Goal: Transaction & Acquisition: Purchase product/service

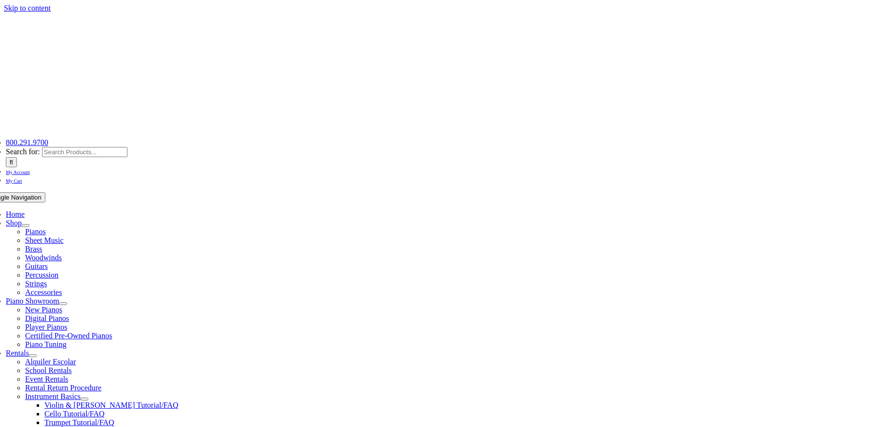
scroll to position [199, 0]
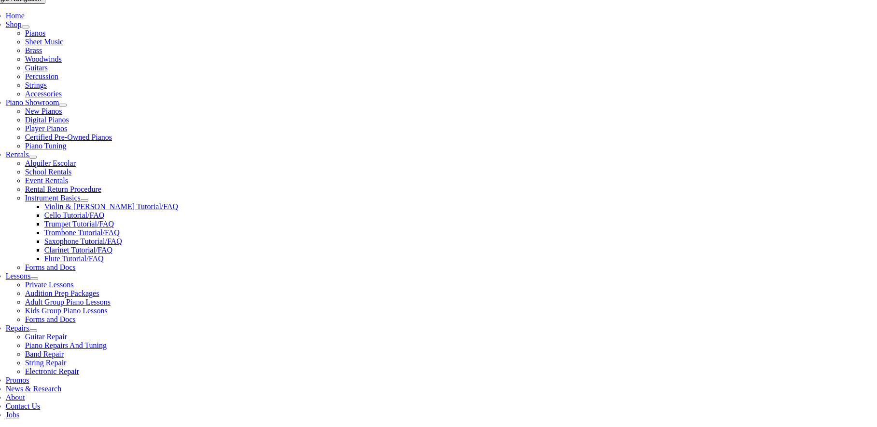
type input "wes"
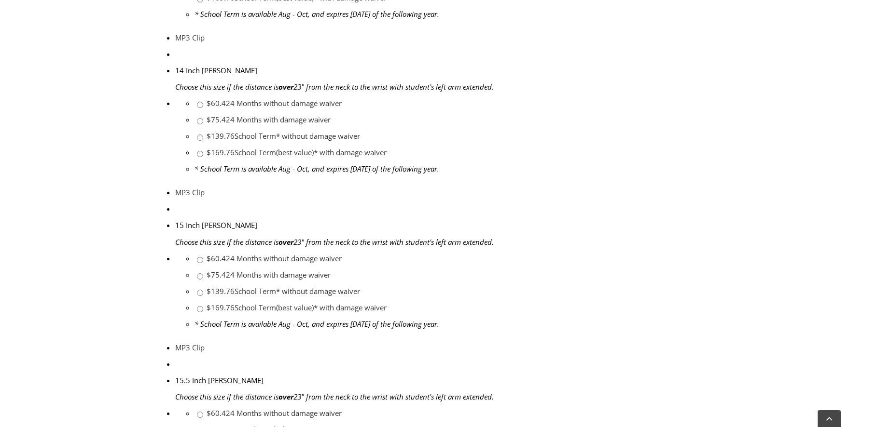
scroll to position [1730, 0]
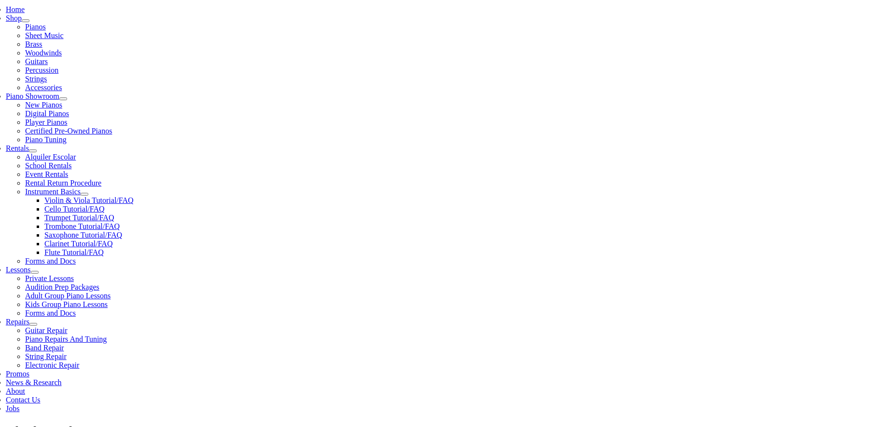
scroll to position [206, 0]
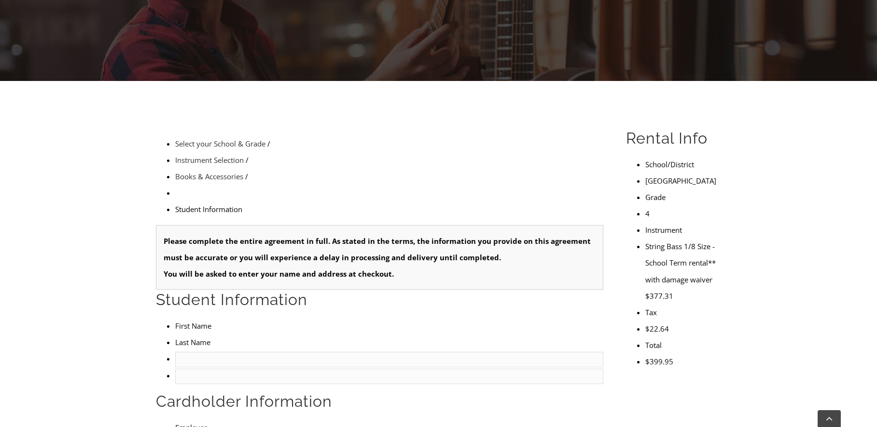
type input "1"
click at [192, 352] on input "text" at bounding box center [389, 359] width 428 height 15
type input "Amy"
type input "Todd"
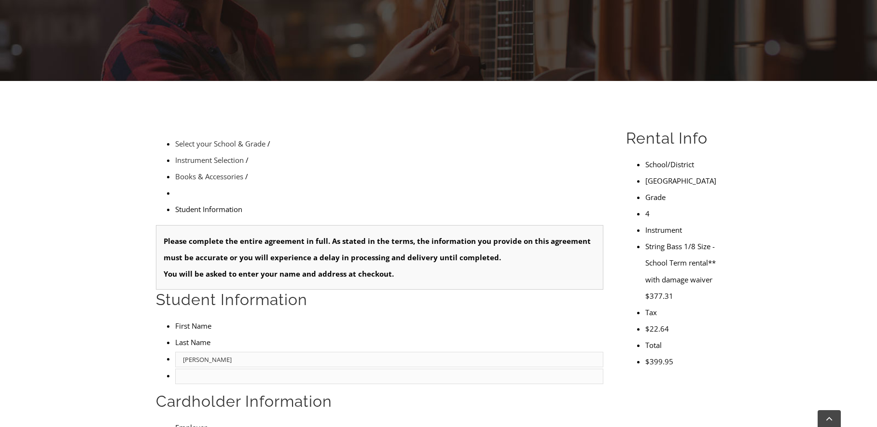
type input "2677163315"
type input "Downingtown Area School District"
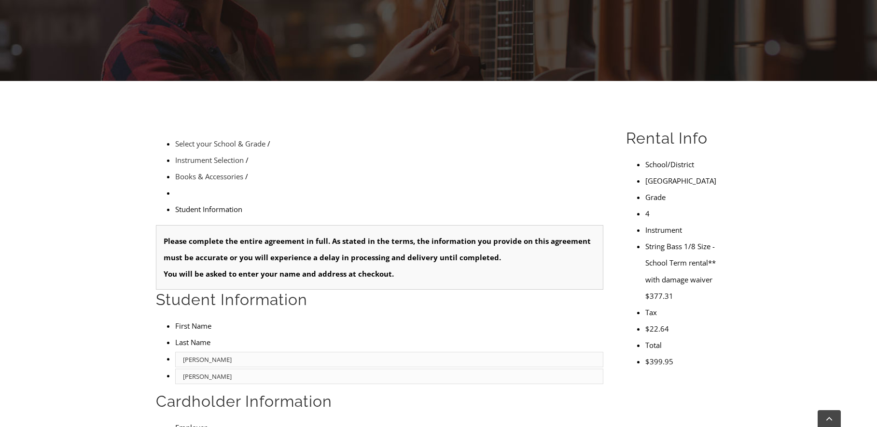
type input "09/08/1982"
type input "Robert Todd"
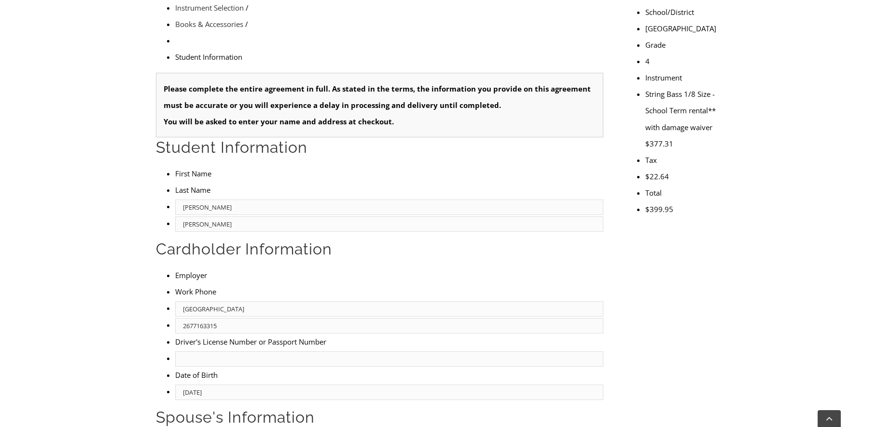
scroll to position [333, 0]
type input "913-775-3711"
type input "Self Employed"
click at [193, 351] on input "text" at bounding box center [389, 358] width 428 height 15
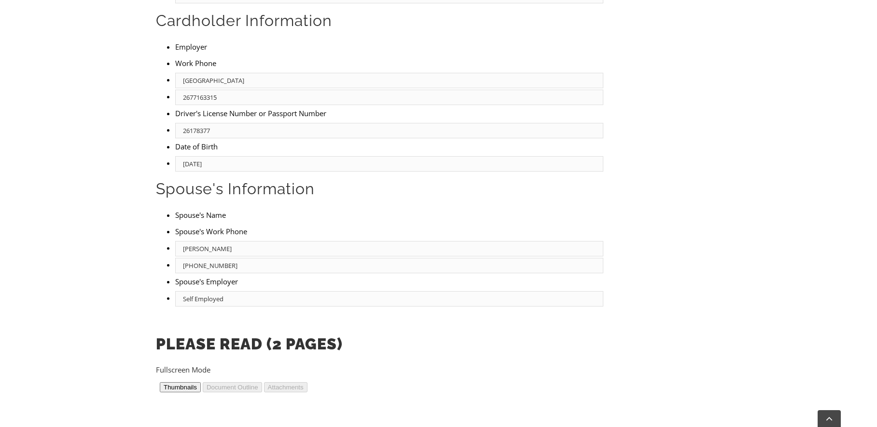
scroll to position [321, 0]
type input "26178377"
type input "2"
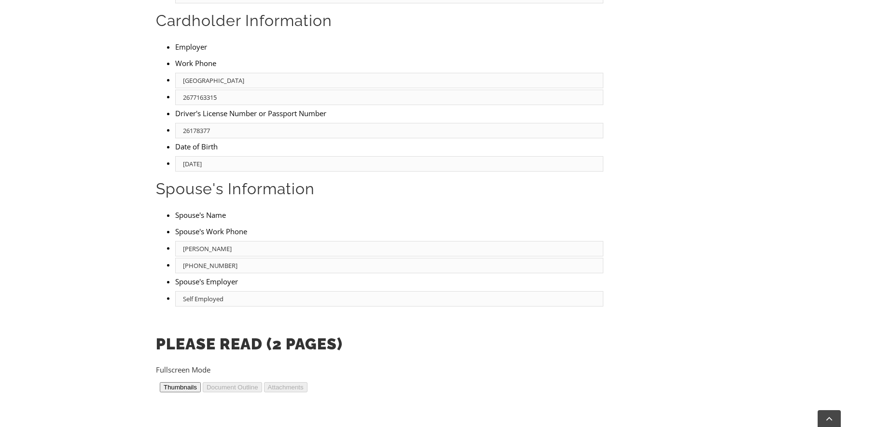
scroll to position [700, 0]
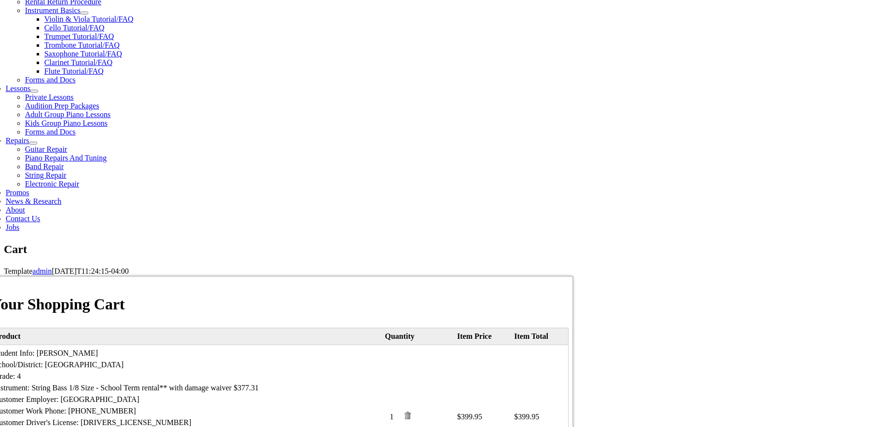
scroll to position [387, 0]
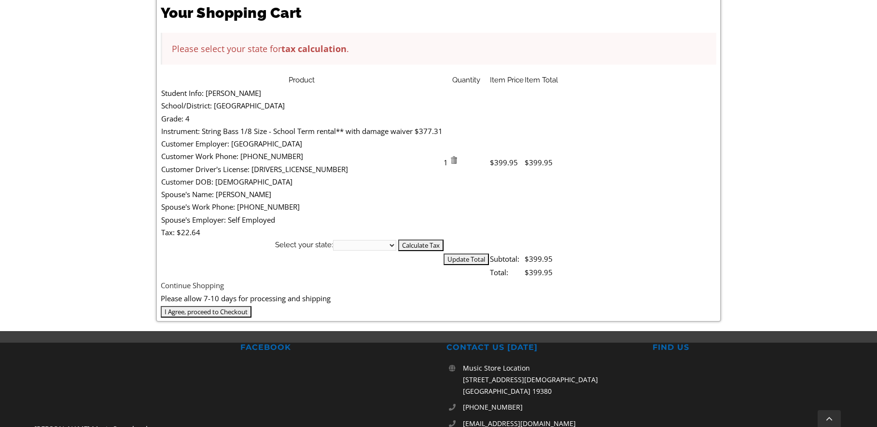
scroll to position [282, 0]
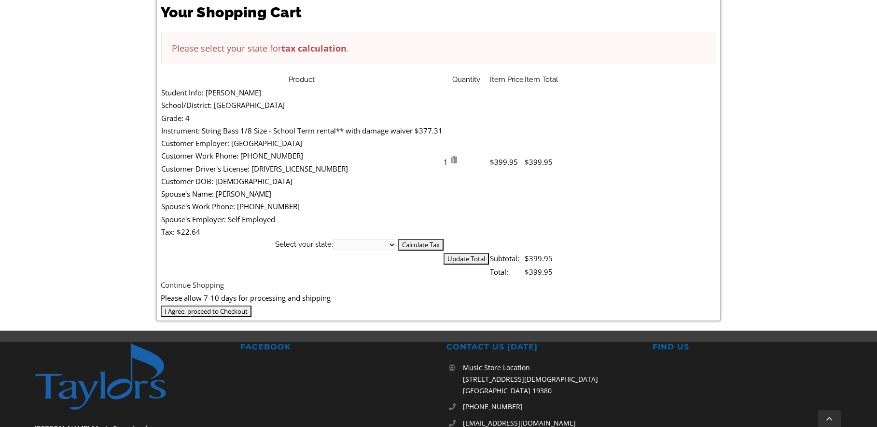
click at [396, 240] on select "[US_STATE] [US_STATE] [US_STATE] [US_STATE] [US_STATE] [US_STATE] [US_STATE] [U…" at bounding box center [364, 245] width 63 height 11
select select "PA"
click at [396, 240] on select "Alabama Alaska Arizona Arkansas California Colorado Connecticut Delaware D. C. …" at bounding box center [364, 245] width 63 height 11
click at [443, 239] on input "Calculate Tax" at bounding box center [420, 245] width 45 height 12
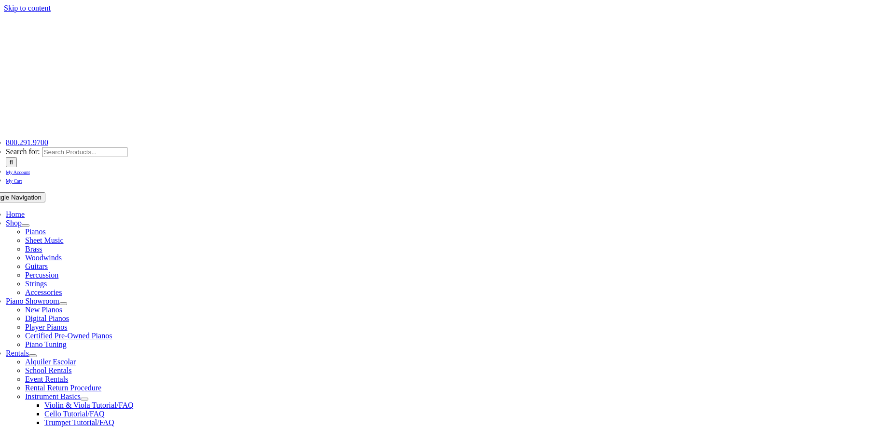
select select "PA"
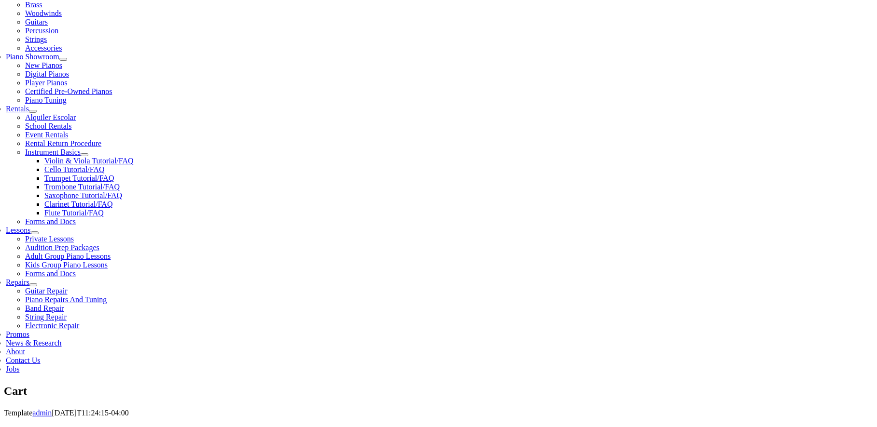
scroll to position [245, 0]
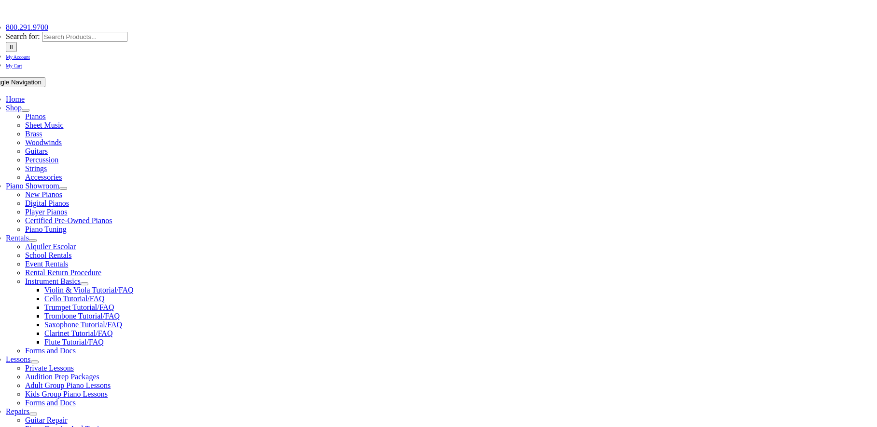
scroll to position [116, 0]
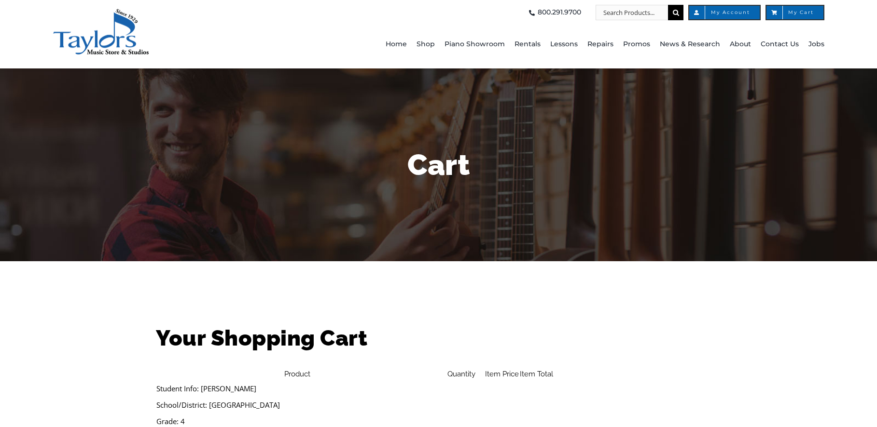
select select "PA"
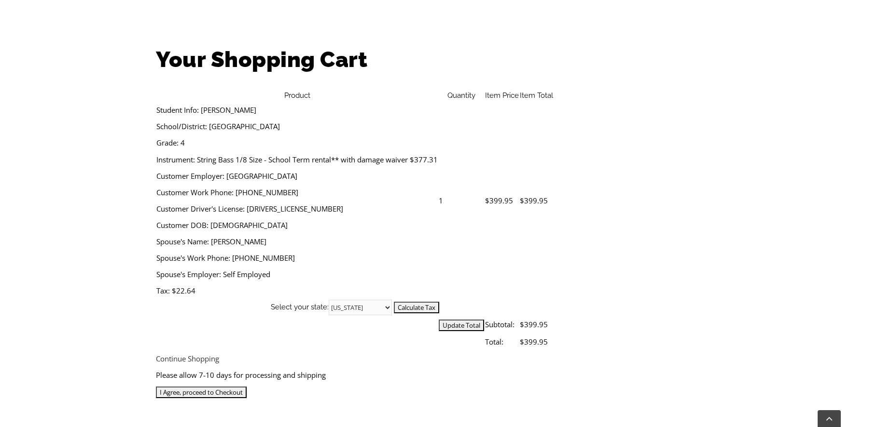
scroll to position [280, 0]
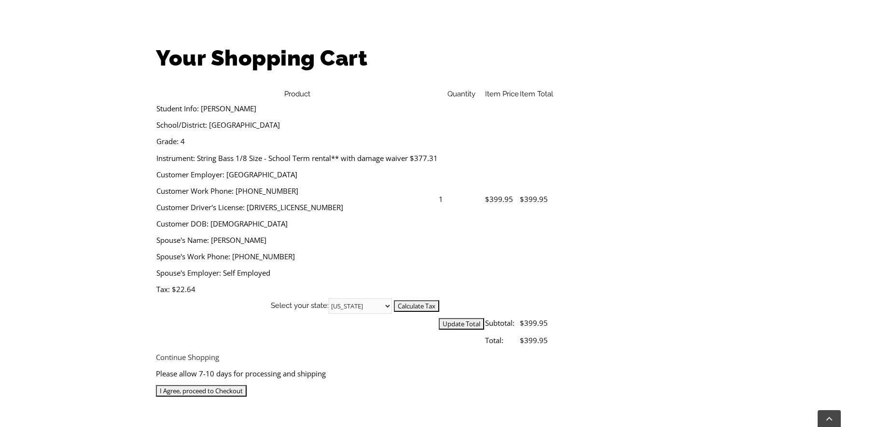
click at [184, 100] on td "Student Info: Amy Todd School/District: West Bradford Elementary Grade: 4 Instr…" at bounding box center [297, 199] width 282 height 198
click at [191, 100] on td "Student Info: Amy Todd School/District: West Bradford Elementary Grade: 4 Instr…" at bounding box center [297, 199] width 282 height 198
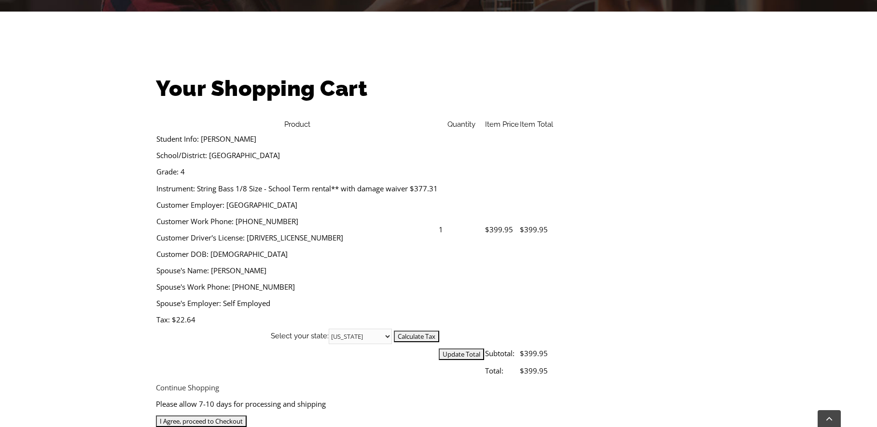
scroll to position [249, 0]
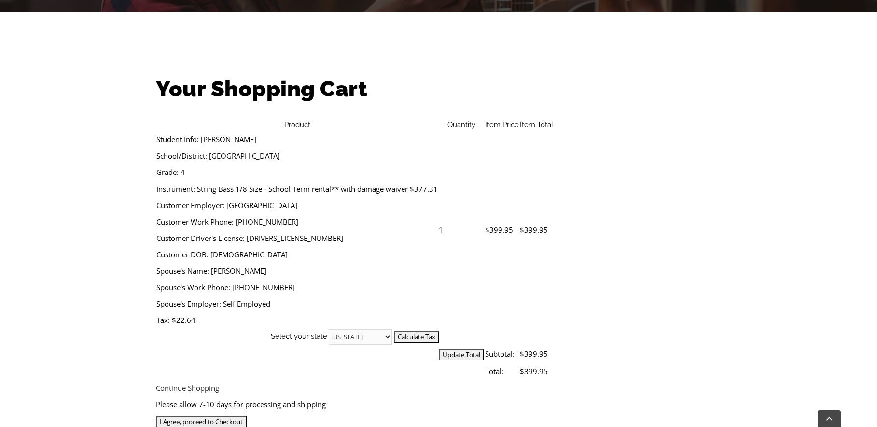
click at [247, 416] on input "I Agree, proceed to Checkout" at bounding box center [201, 422] width 91 height 12
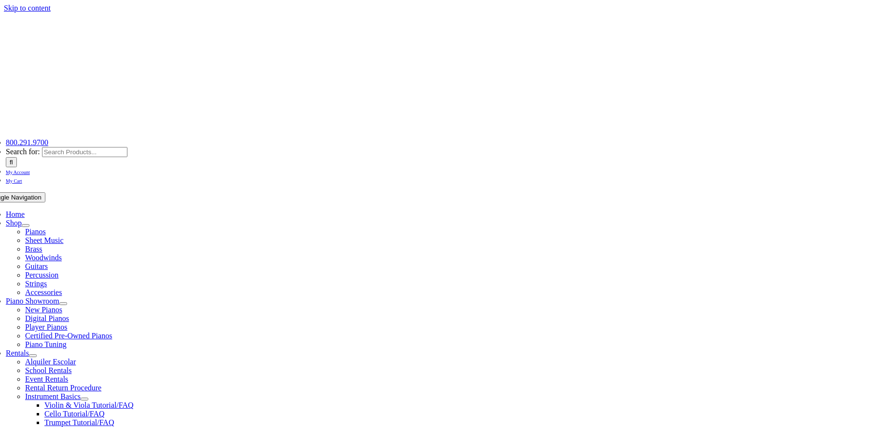
select select
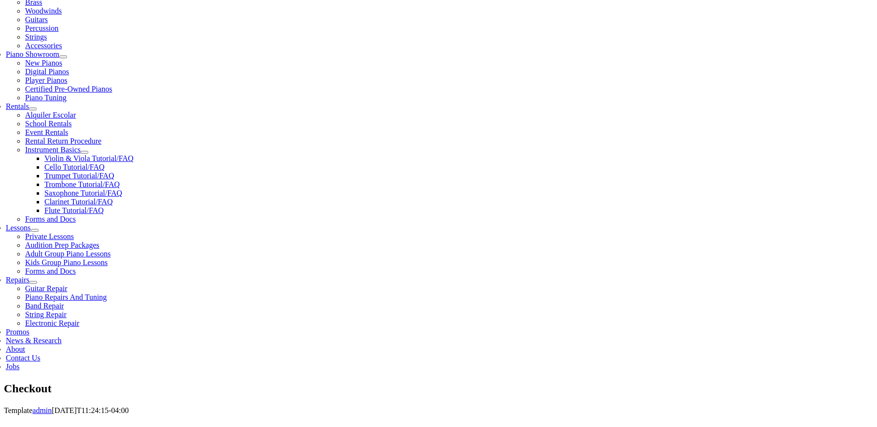
scroll to position [248, 0]
type input "[PERSON_NAME]"
type input "[STREET_ADDRESS]"
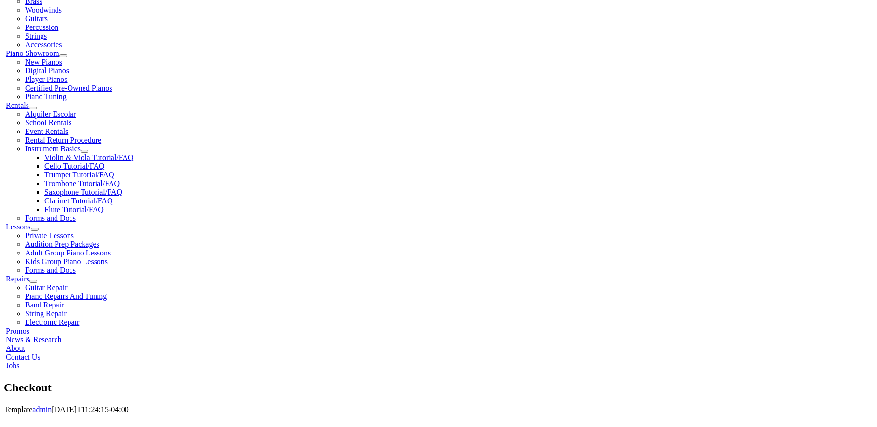
type input "Downingtown"
select select "PA"
type input "19335"
type input "2677163315"
type input "[PERSON_NAME][EMAIL_ADDRESS][PERSON_NAME][DOMAIN_NAME]"
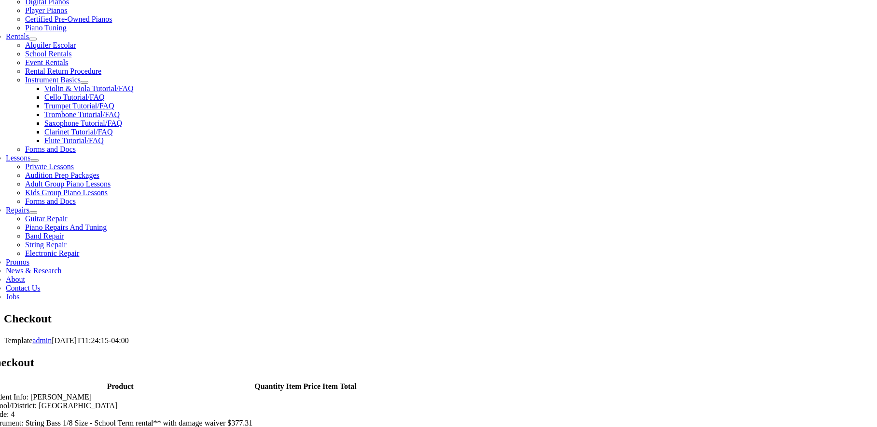
scroll to position [316, 0]
select select "mastercard"
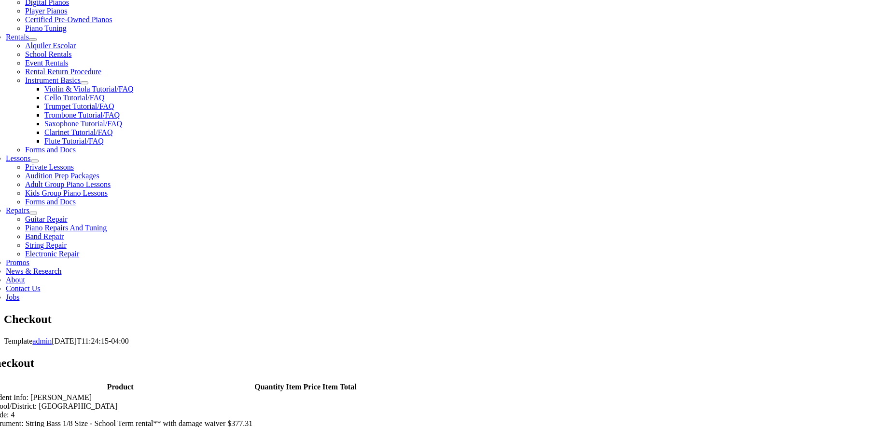
type input "[CREDIT_CARD_NUMBER]"
select select "07"
select select "2026"
type input "576"
